Goal: Task Accomplishment & Management: Complete application form

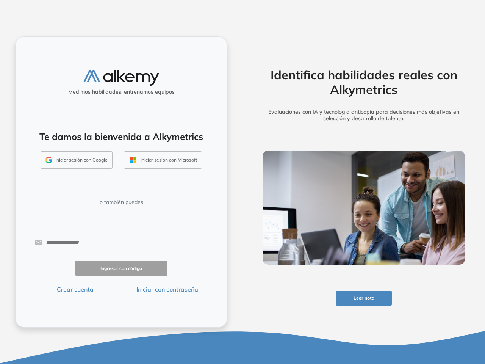
click at [243, 182] on div "Identifica habilidades reales con Alkymetrics Evaluaciones con IA y tecnología …" at bounding box center [364, 182] width 243 height 364
click at [364, 298] on button "Leer nota" at bounding box center [364, 298] width 56 height 15
click at [77, 160] on button "Iniciar sesión con Google" at bounding box center [77, 159] width 72 height 17
click at [163, 160] on button "Iniciar sesión con Microsoft" at bounding box center [163, 159] width 78 height 17
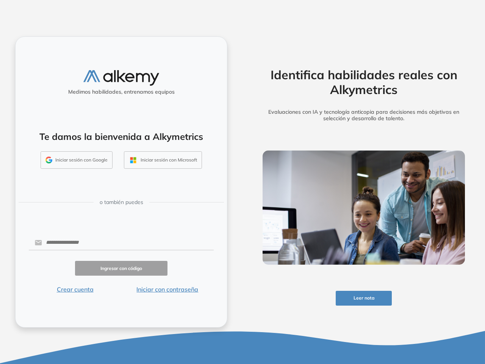
click at [75, 289] on button "Crear cuenta" at bounding box center [75, 289] width 92 height 9
